Goal: Task Accomplishment & Management: Use online tool/utility

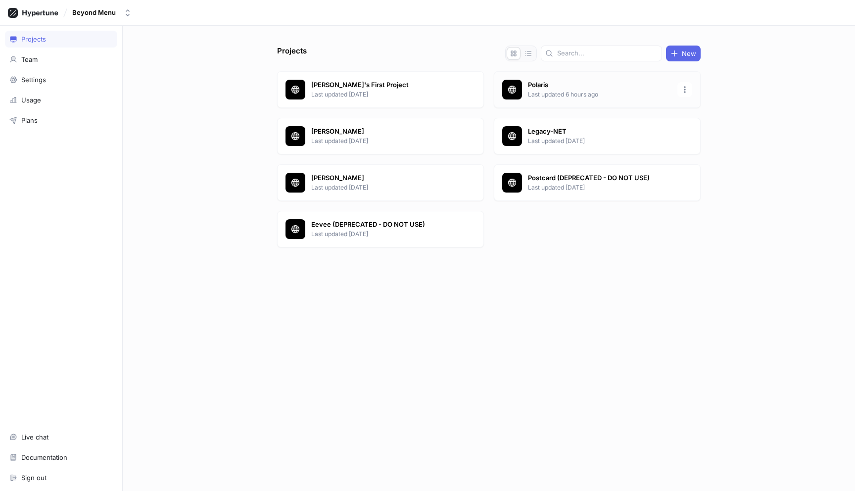
click at [586, 95] on p "Last updated 6 hours ago" at bounding box center [599, 94] width 143 height 9
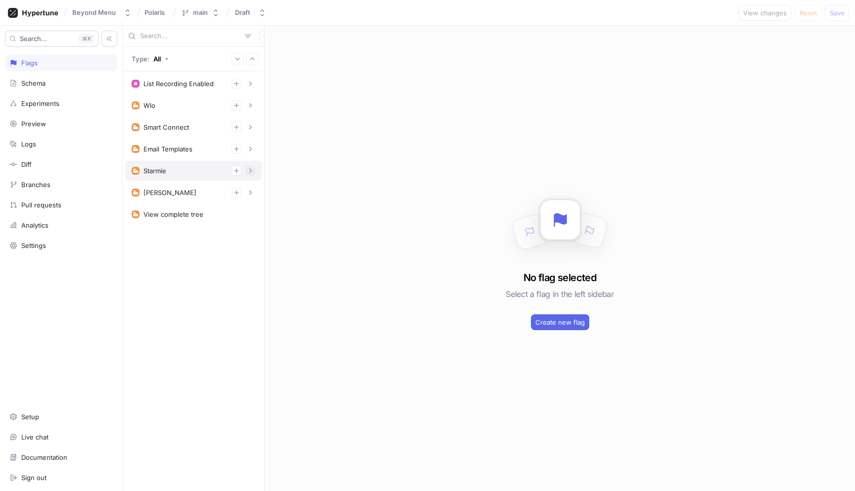
click at [255, 174] on button "button" at bounding box center [250, 171] width 10 height 10
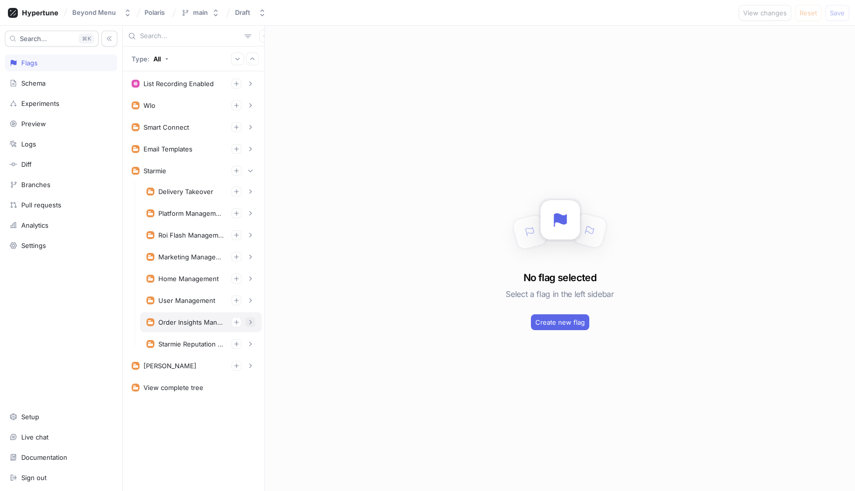
click at [249, 326] on button "button" at bounding box center [250, 322] width 10 height 10
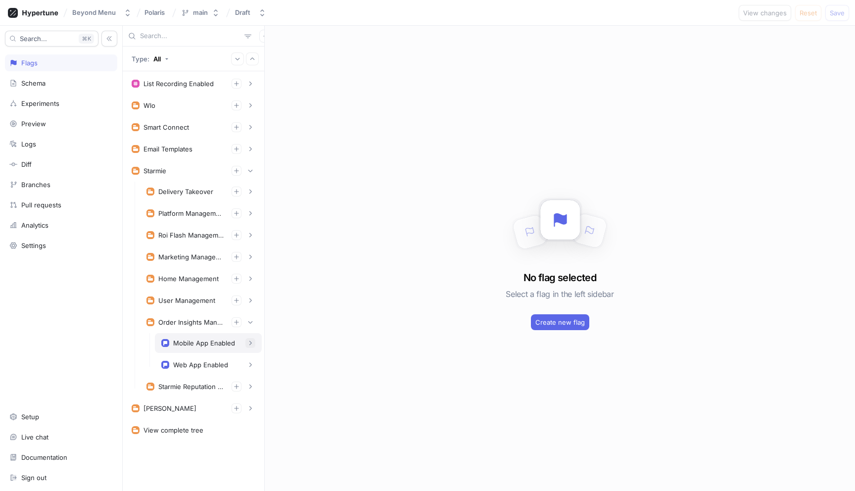
click at [249, 344] on icon "button" at bounding box center [250, 343] width 6 height 6
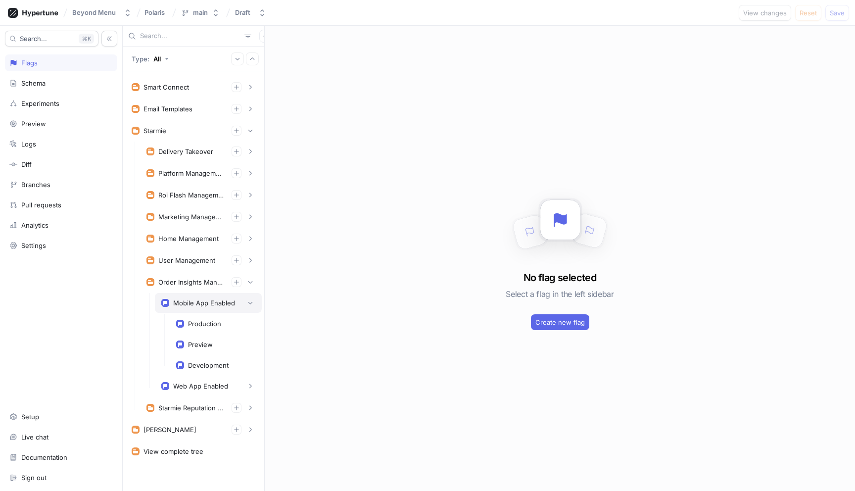
scroll to position [42, 0]
click at [224, 324] on div "Production" at bounding box center [215, 322] width 79 height 8
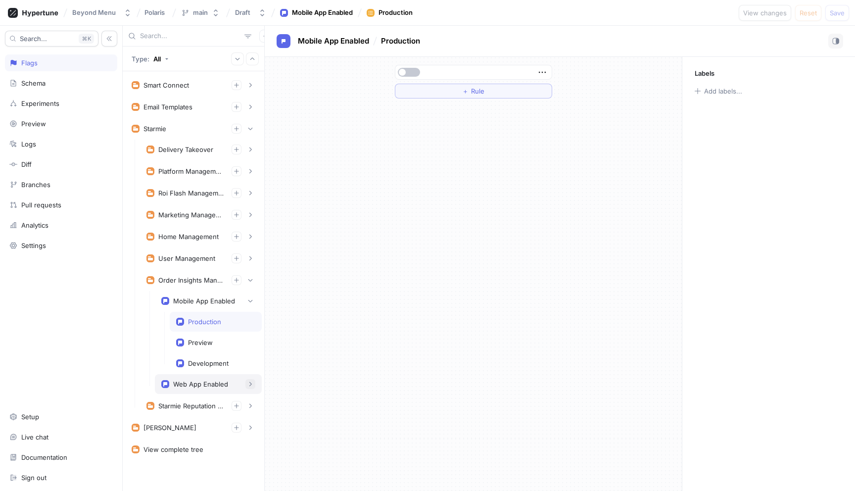
click at [246, 381] on button "button" at bounding box center [250, 384] width 10 height 10
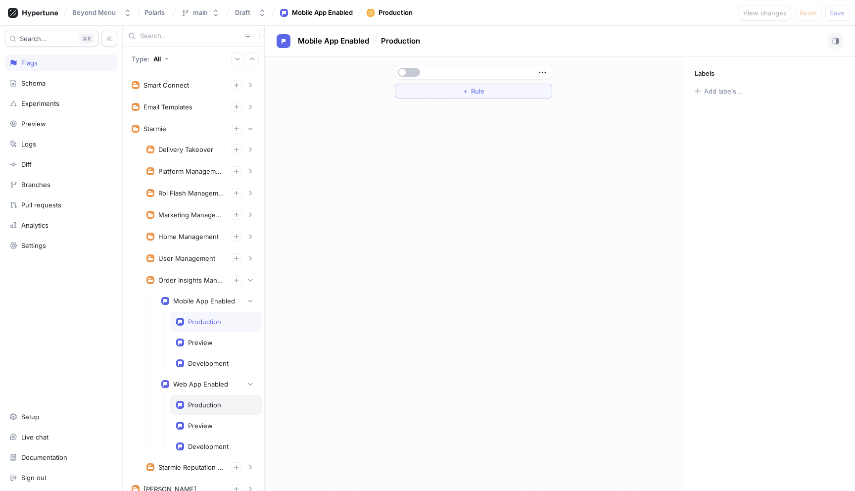
click at [223, 409] on div "Production" at bounding box center [216, 405] width 92 height 20
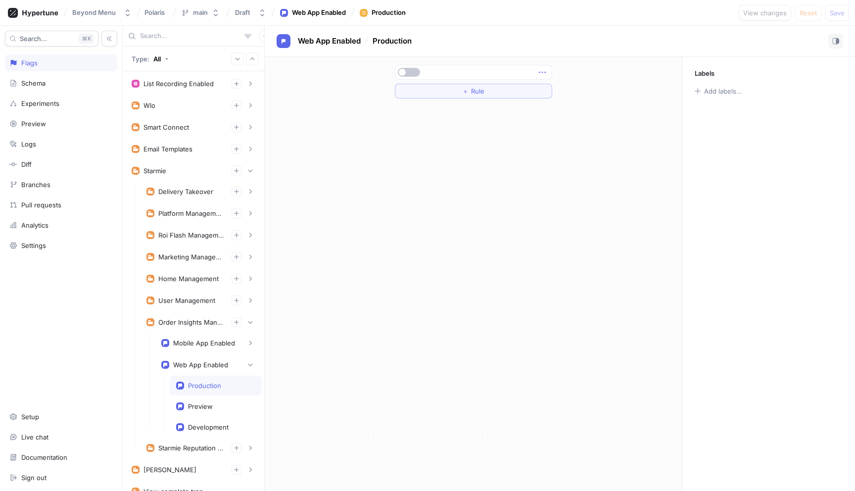
click at [538, 73] on icon "button" at bounding box center [542, 72] width 11 height 11
click at [556, 93] on p "Delete" at bounding box center [561, 91] width 20 height 10
click at [527, 68] on button "Select expression..." at bounding box center [473, 72] width 157 height 15
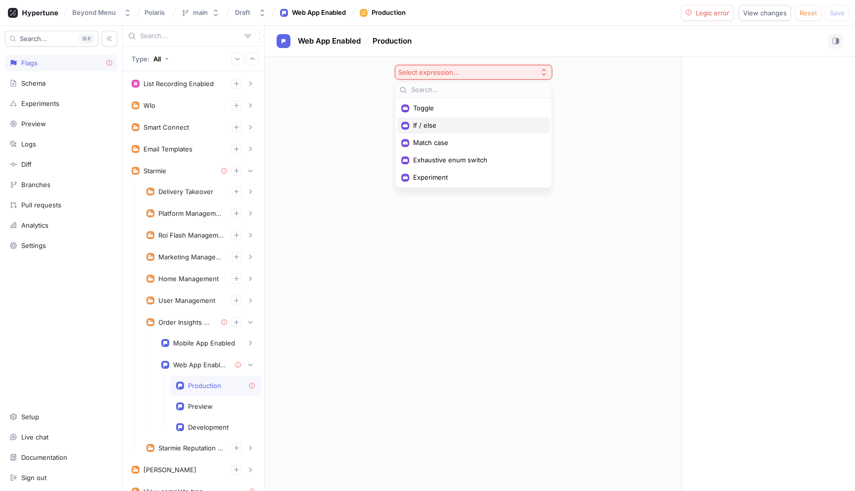
click at [473, 131] on div "If / else" at bounding box center [473, 125] width 152 height 16
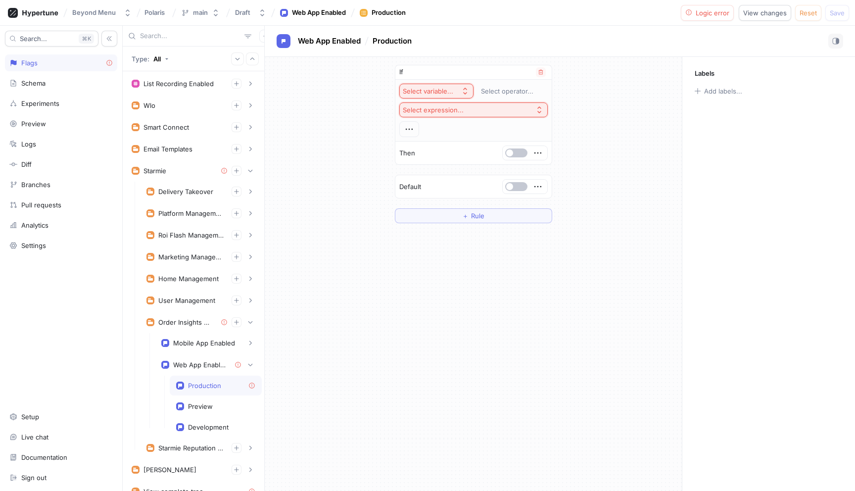
click at [447, 92] on div "Select variable..." at bounding box center [428, 91] width 50 height 8
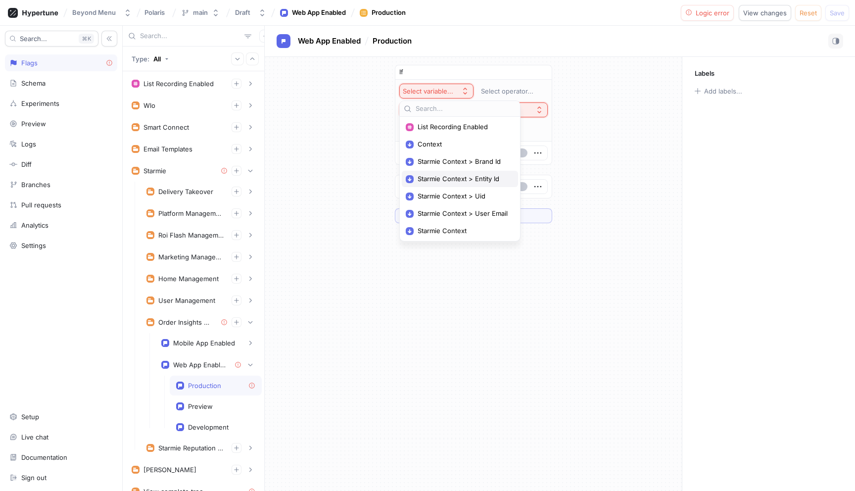
click at [480, 176] on span "Starmie Context > Entity Id" at bounding box center [462, 179] width 91 height 8
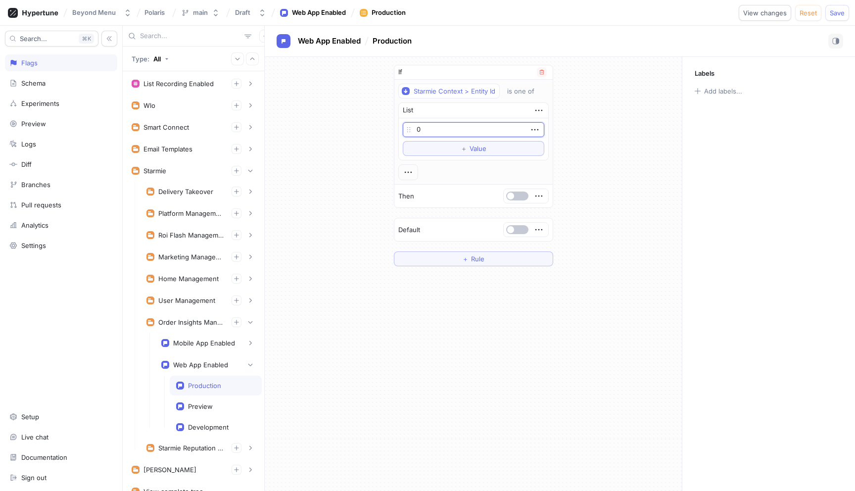
click at [460, 133] on input "0" at bounding box center [473, 129] width 141 height 15
type input "10001"
click at [513, 196] on button "button" at bounding box center [517, 195] width 22 height 9
click at [250, 346] on button "button" at bounding box center [250, 343] width 10 height 10
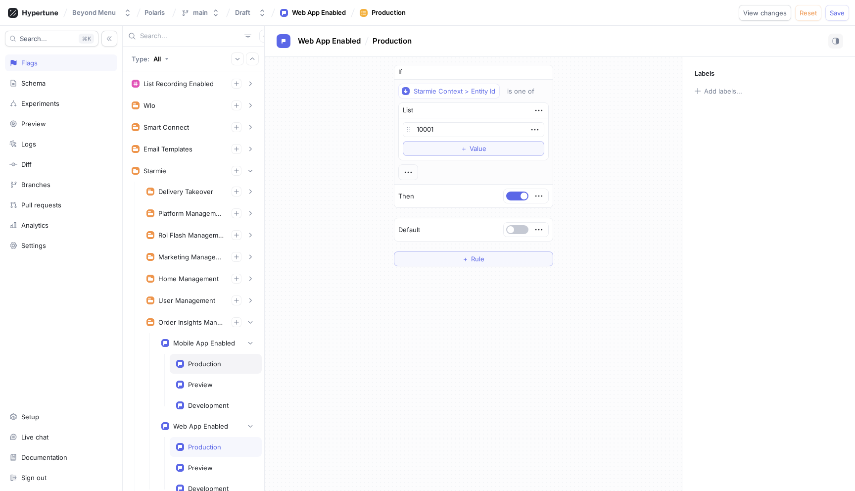
click at [192, 365] on div "Production" at bounding box center [204, 364] width 33 height 8
click at [543, 74] on icon "button" at bounding box center [542, 72] width 11 height 11
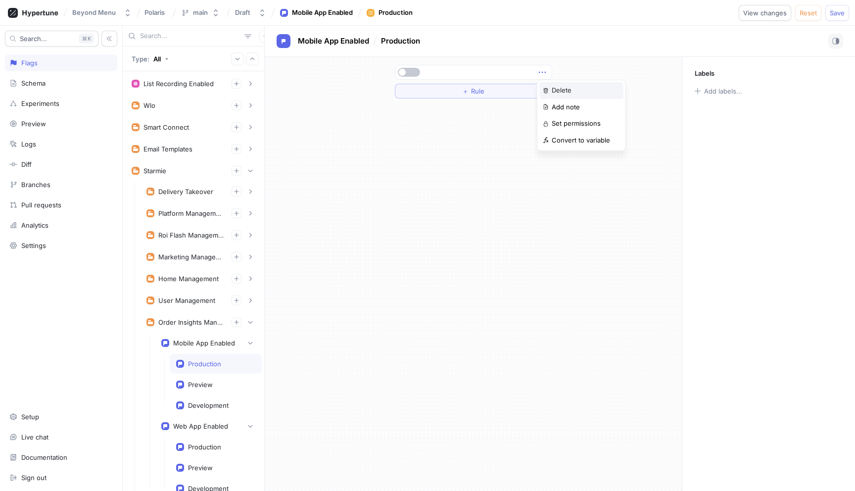
click at [560, 91] on p "Delete" at bounding box center [561, 91] width 20 height 10
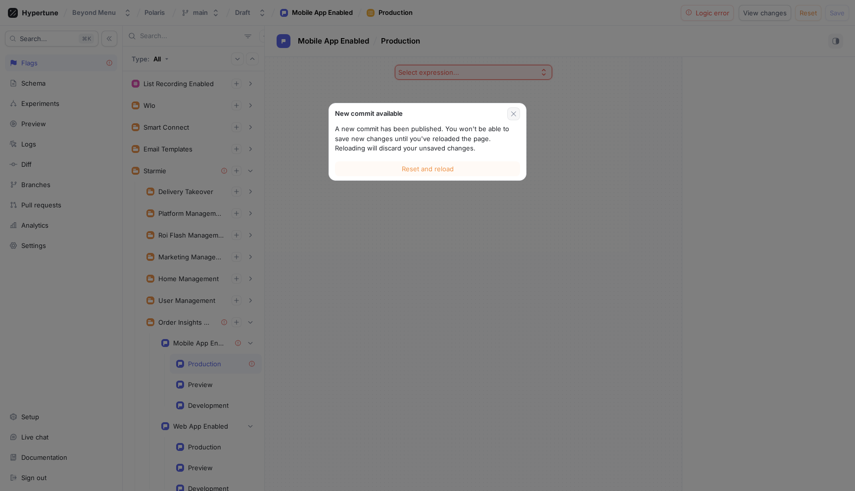
click at [515, 117] on icon "button" at bounding box center [513, 114] width 8 height 8
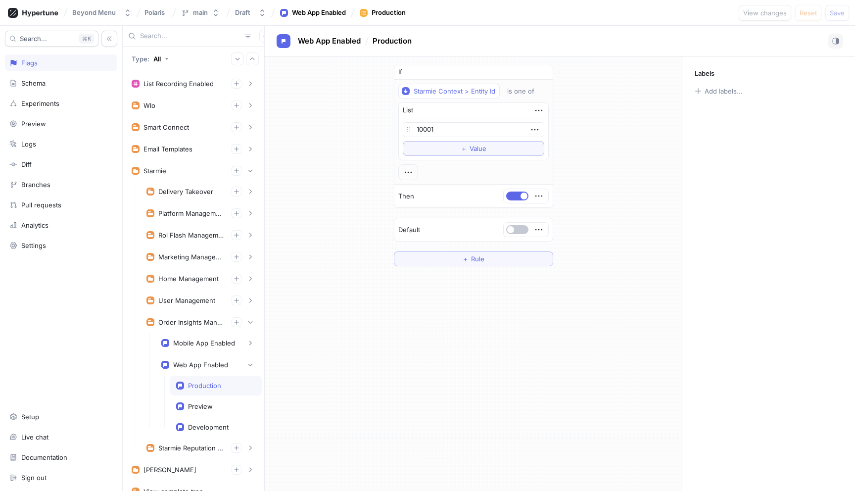
click at [606, 232] on div "If Starmie Context > Entity Id is one of List 10001 To pick up a draggable item…" at bounding box center [473, 165] width 417 height 217
click at [636, 142] on div "If Starmie Context > Entity Id is one of List 10001 To pick up a draggable item…" at bounding box center [473, 165] width 417 height 217
click at [252, 343] on icon "button" at bounding box center [250, 343] width 6 height 6
click at [219, 363] on div "Production" at bounding box center [204, 364] width 33 height 8
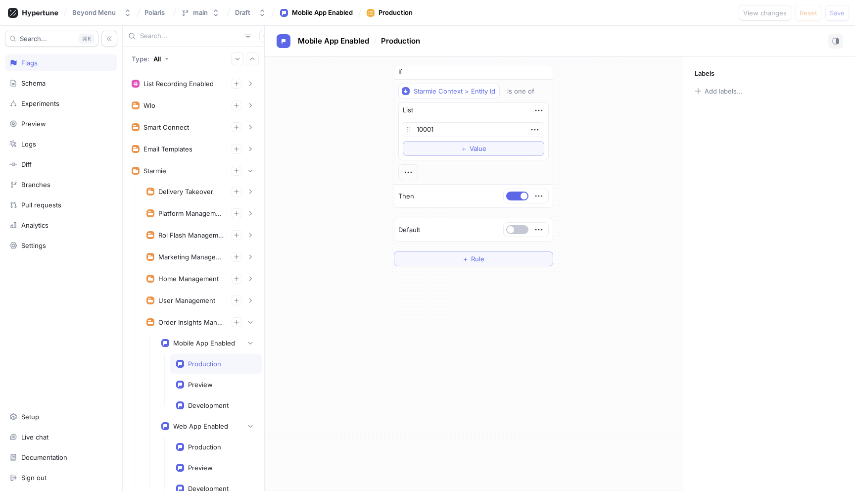
click at [354, 143] on div "If Starmie Context > Entity Id is one of List 10001 To pick up a draggable item…" at bounding box center [473, 165] width 417 height 217
click at [213, 440] on div "Production" at bounding box center [216, 447] width 92 height 20
